Goal: Task Accomplishment & Management: Manage account settings

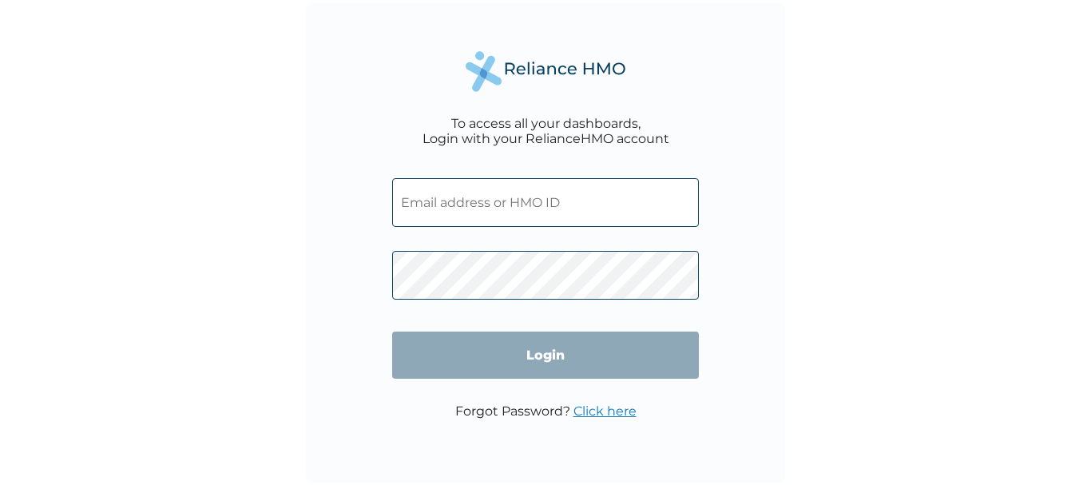
click at [540, 203] on input "text" at bounding box center [545, 202] width 307 height 49
type input "FLH/10095/A"
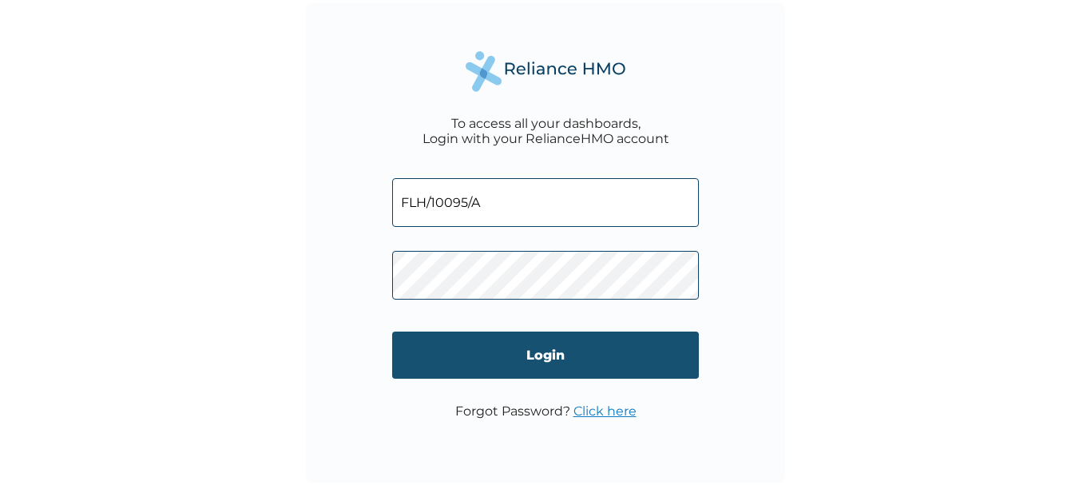
click at [517, 349] on input "Login" at bounding box center [545, 354] width 307 height 47
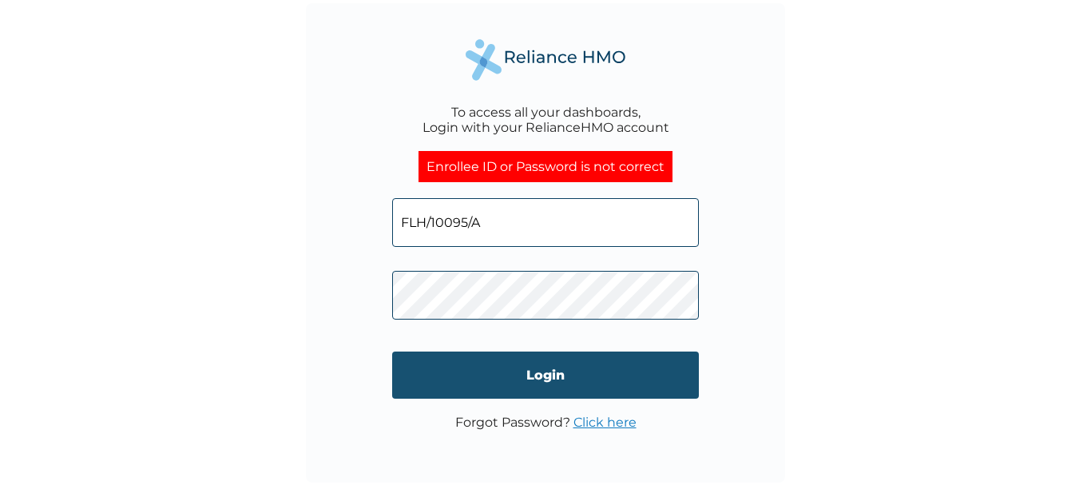
click at [522, 361] on input "Login" at bounding box center [545, 374] width 307 height 47
click at [552, 367] on input "Login" at bounding box center [545, 374] width 307 height 47
click at [525, 373] on input "Login" at bounding box center [545, 374] width 307 height 47
click at [565, 395] on input "Login" at bounding box center [545, 374] width 307 height 47
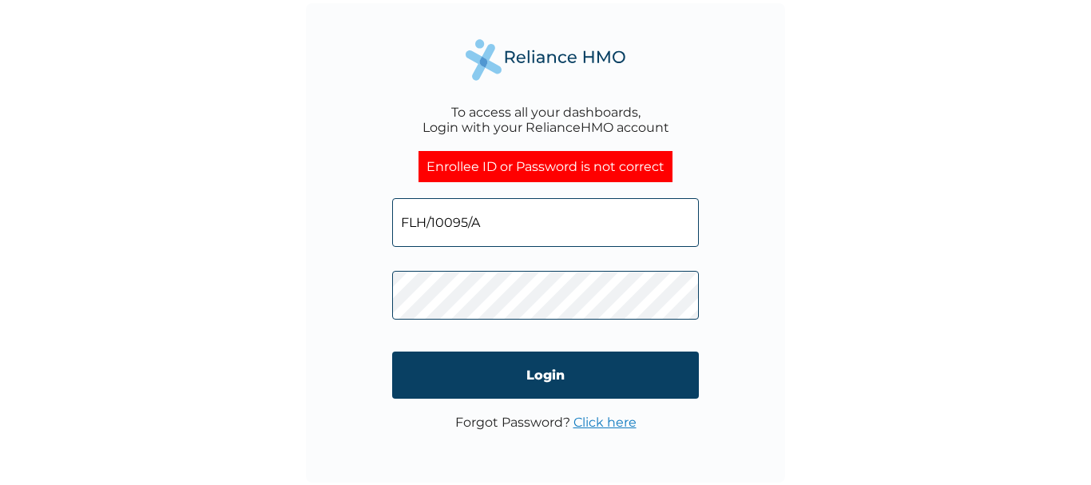
click at [500, 228] on input "FLH/10095/A" at bounding box center [545, 222] width 307 height 49
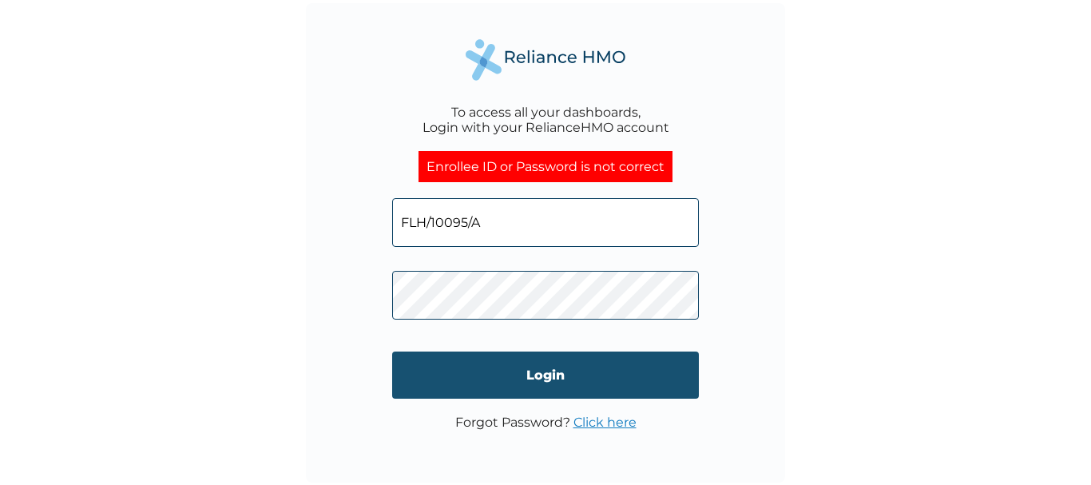
click at [542, 363] on input "Login" at bounding box center [545, 374] width 307 height 47
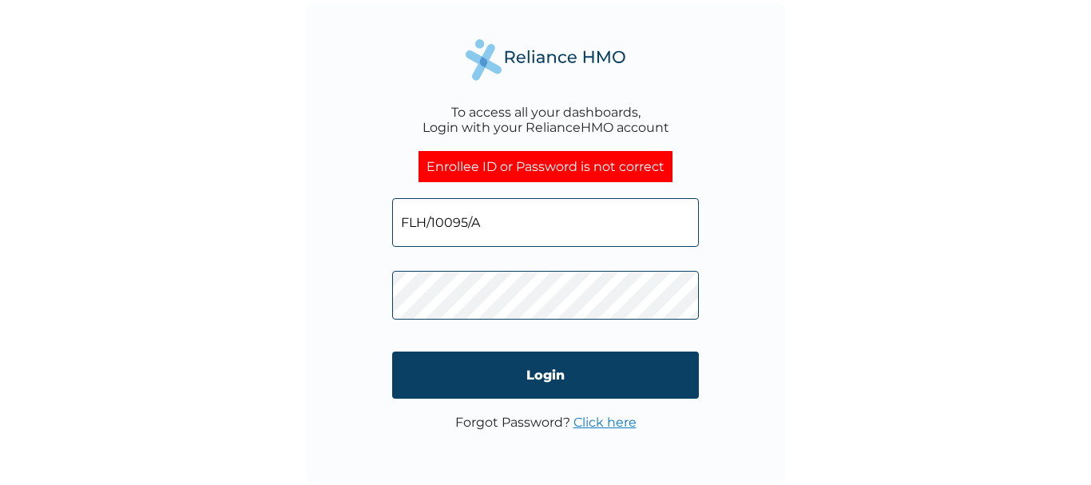
click at [593, 424] on link "Click here" at bounding box center [604, 421] width 63 height 15
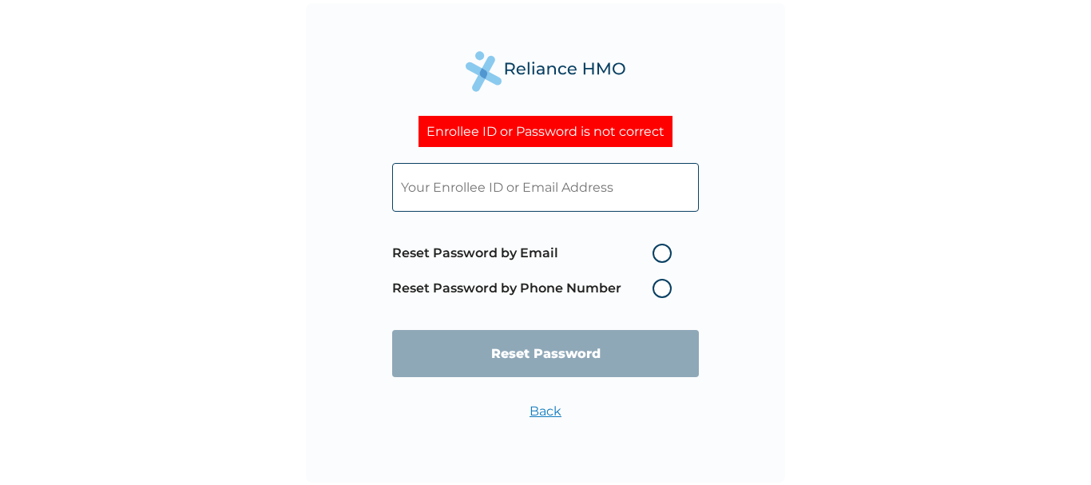
click at [596, 252] on label "Reset Password by Email" at bounding box center [535, 253] width 287 height 19
click at [630, 252] on input "Reset Password by Email" at bounding box center [643, 253] width 26 height 26
radio input "true"
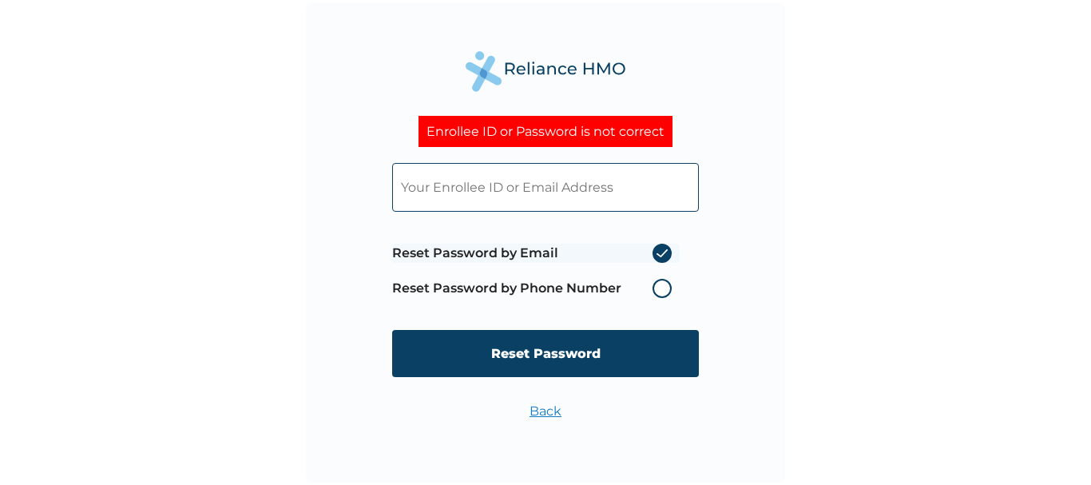
click at [526, 183] on input "text" at bounding box center [545, 187] width 307 height 49
type input "[EMAIL_ADDRESS][DOMAIN_NAME]"
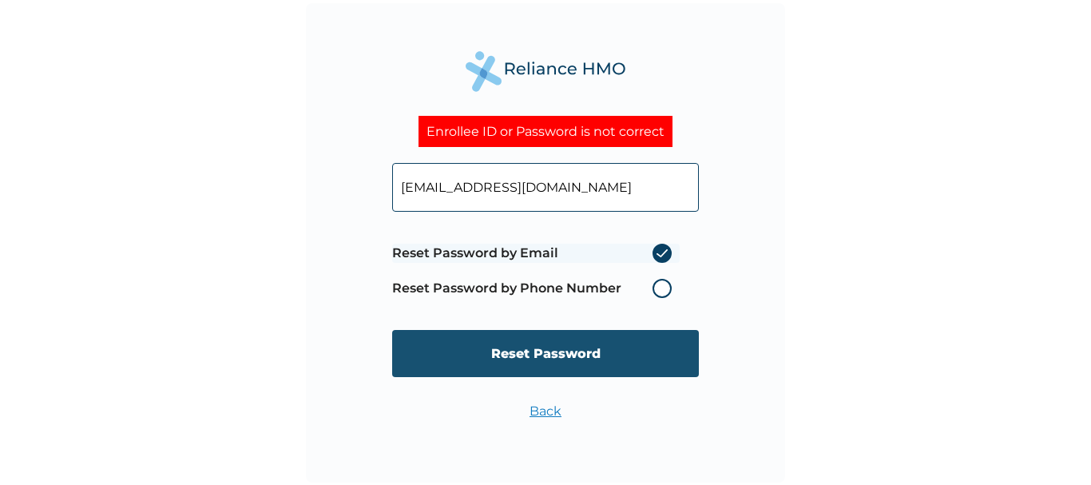
click at [591, 351] on input "Reset Password" at bounding box center [545, 353] width 307 height 47
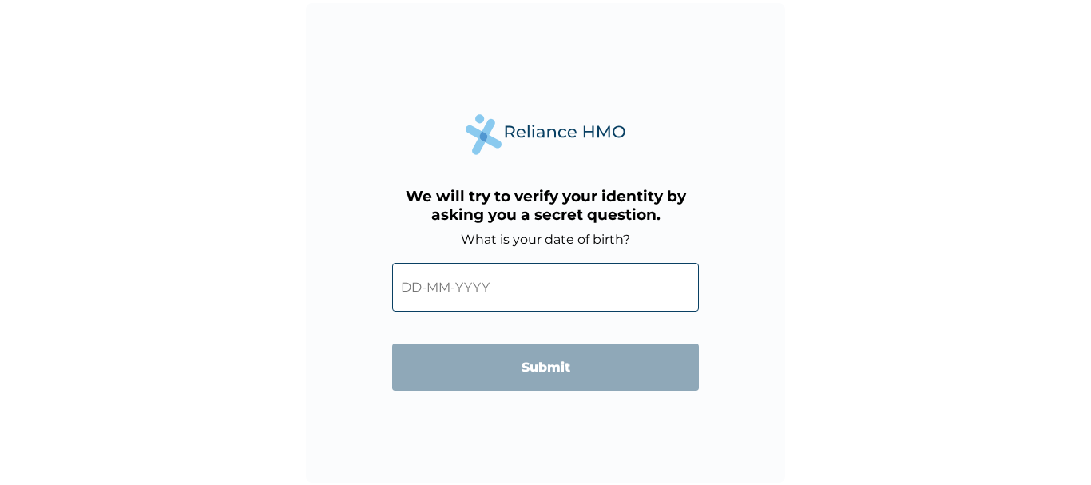
click at [508, 265] on input "text" at bounding box center [545, 287] width 307 height 49
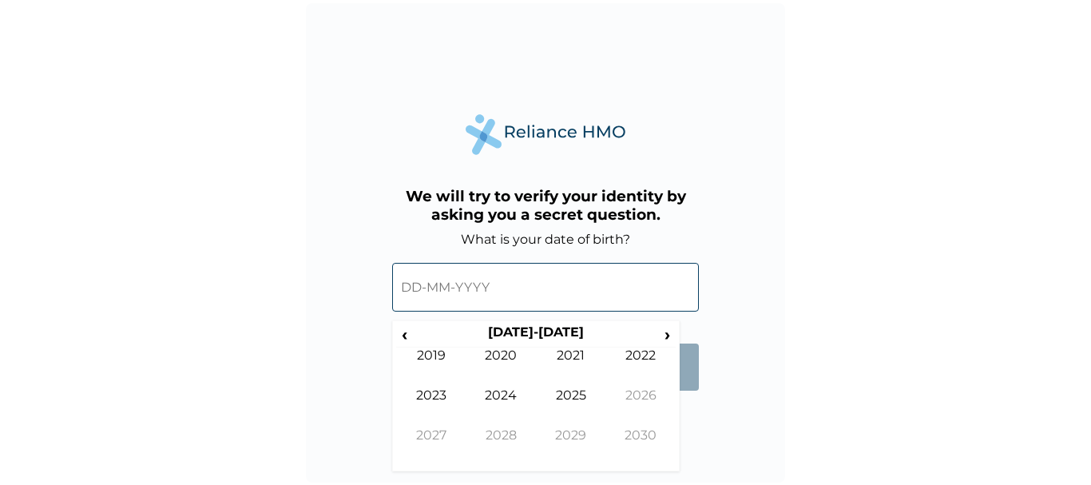
click at [415, 275] on input "text" at bounding box center [545, 287] width 307 height 49
click at [413, 287] on input "text" at bounding box center [545, 287] width 307 height 49
click at [561, 328] on th "2020-2029" at bounding box center [535, 335] width 245 height 22
click at [406, 332] on span "‹" at bounding box center [404, 334] width 17 height 20
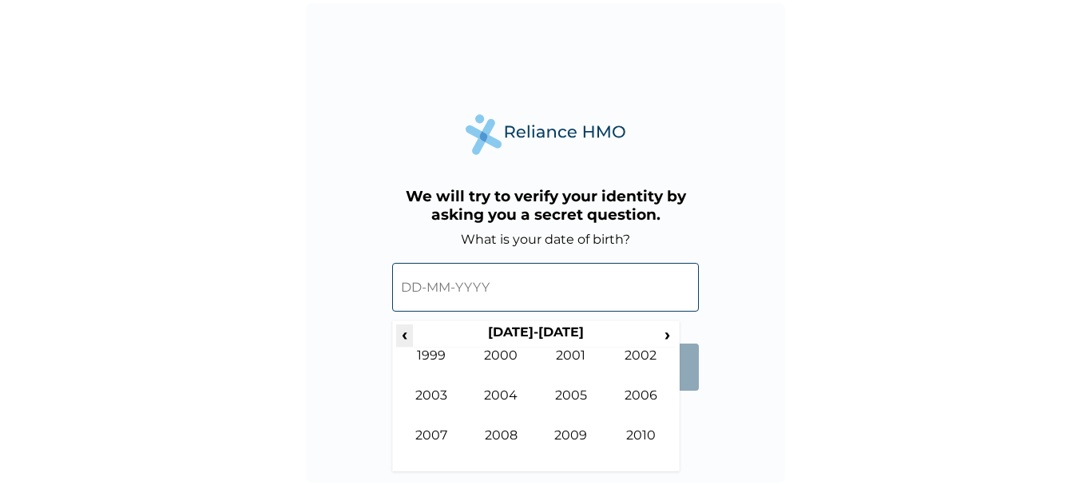
click at [406, 332] on span "‹" at bounding box center [404, 334] width 17 height 20
click at [497, 430] on td "1998" at bounding box center [501, 447] width 70 height 40
click at [508, 394] on td "Jun" at bounding box center [501, 407] width 70 height 40
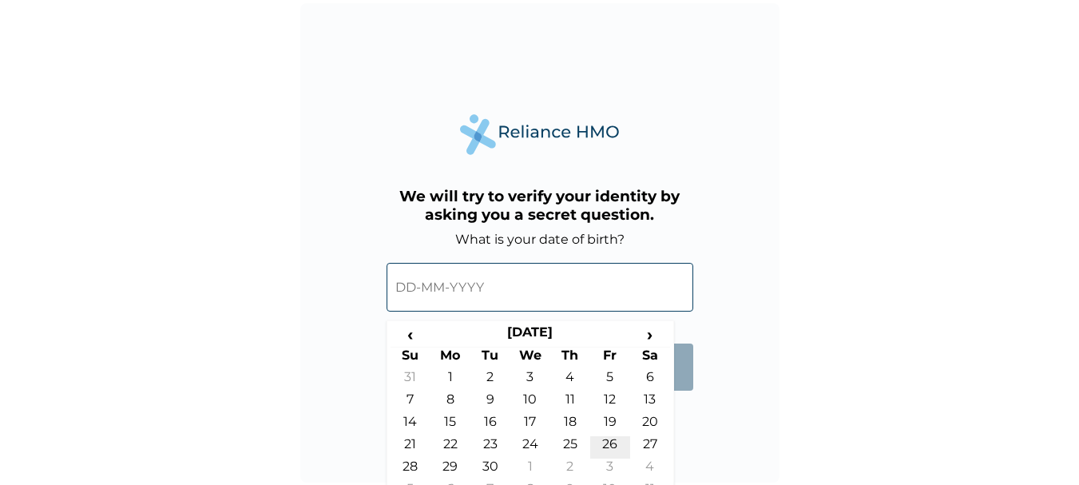
click at [610, 438] on td "26" at bounding box center [610, 447] width 40 height 22
type input "26-06-1998"
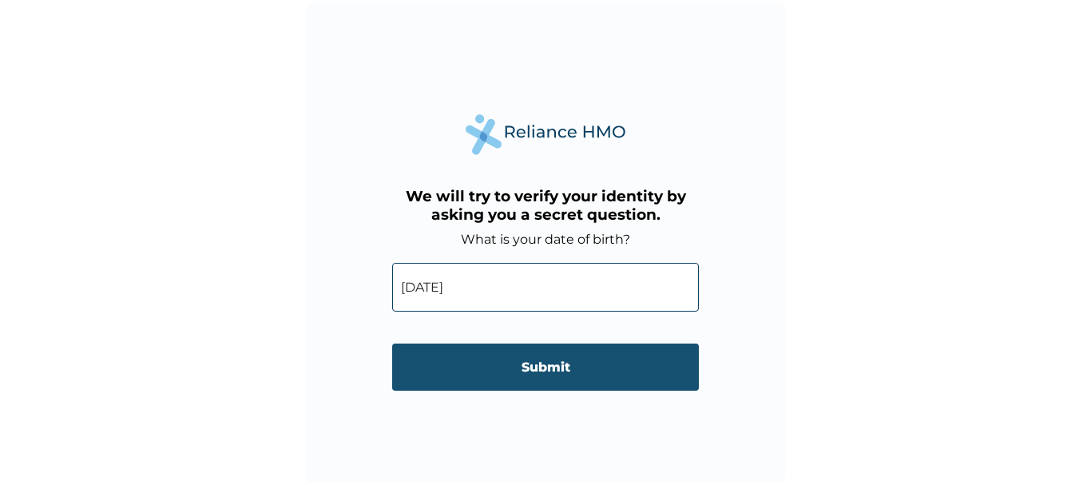
click at [539, 356] on input "Submit" at bounding box center [545, 366] width 307 height 47
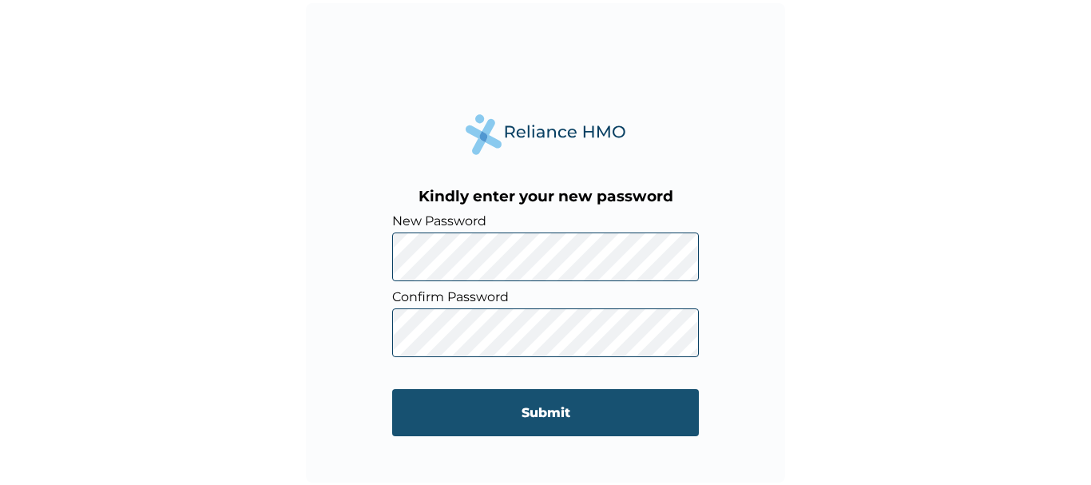
click at [522, 402] on input "Submit" at bounding box center [545, 412] width 307 height 47
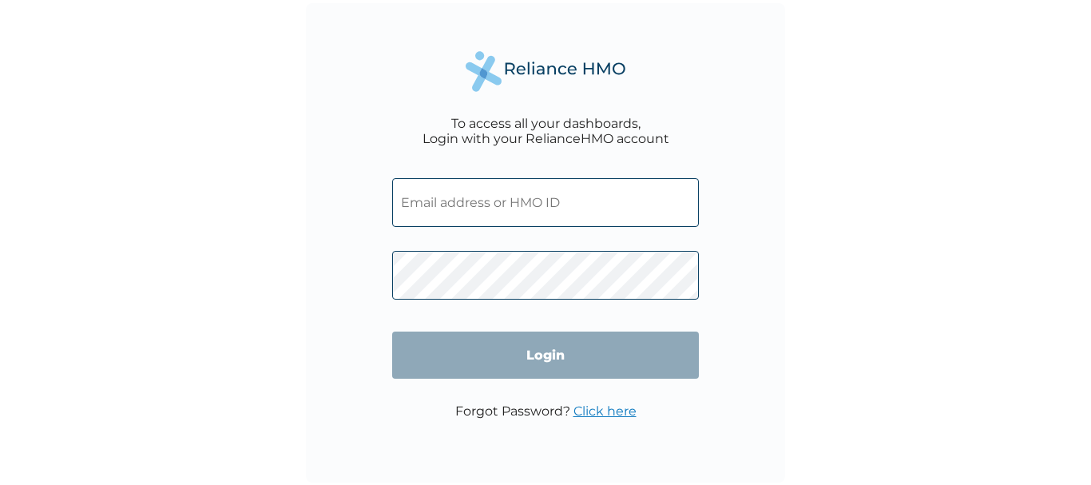
click at [454, 211] on input "text" at bounding box center [545, 202] width 307 height 49
type input "[EMAIL_ADDRESS][DOMAIN_NAME]"
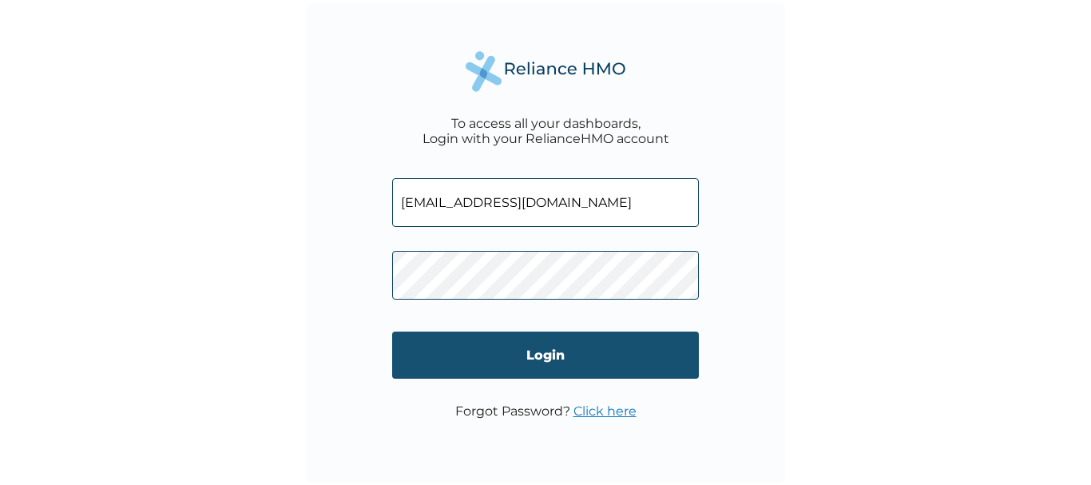
click at [541, 351] on input "Login" at bounding box center [545, 354] width 307 height 47
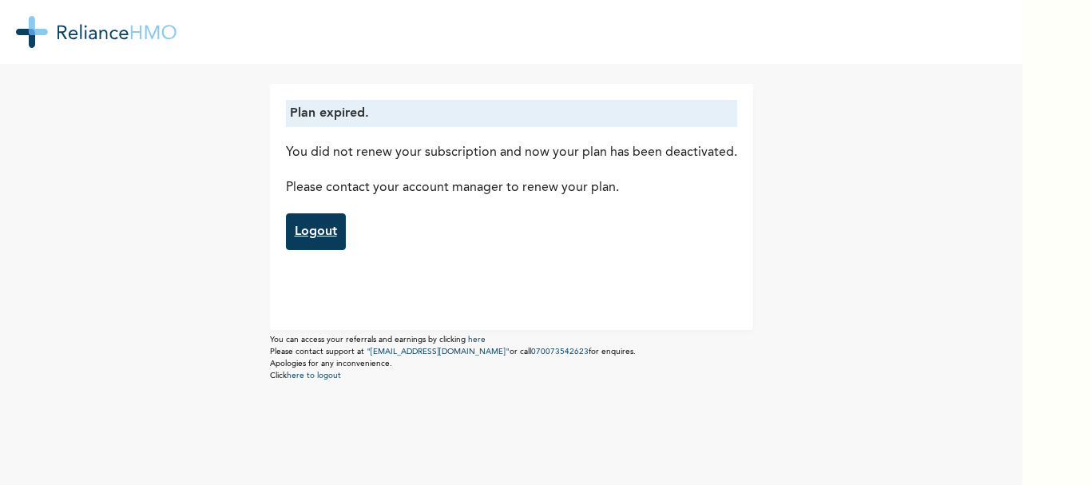
click at [316, 242] on link "Logout" at bounding box center [316, 231] width 60 height 37
